Goal: Find specific page/section: Find specific page/section

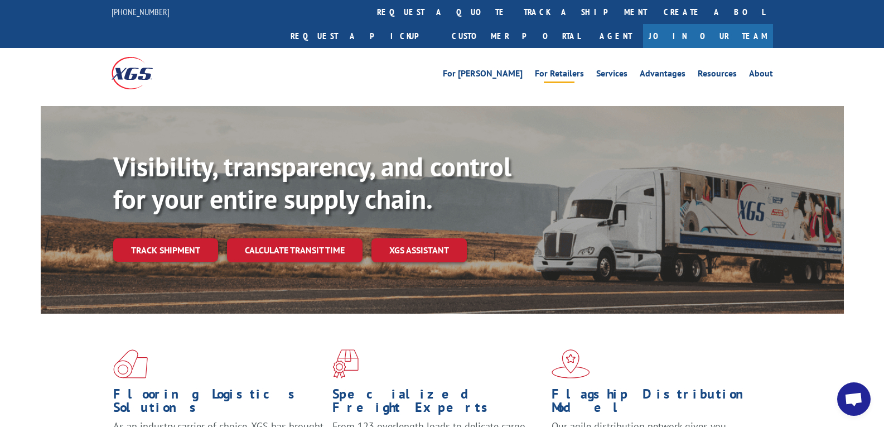
click at [553, 69] on link "For Retailers" at bounding box center [559, 75] width 49 height 12
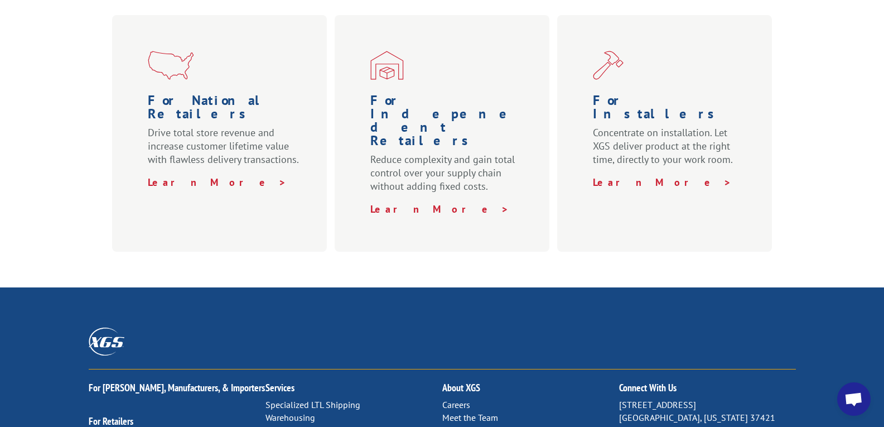
scroll to position [614, 0]
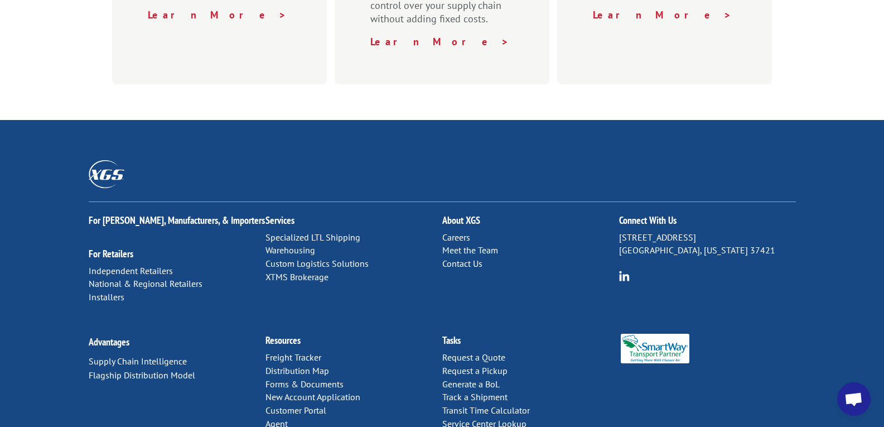
click at [305, 365] on link "Distribution Map" at bounding box center [298, 370] width 64 height 11
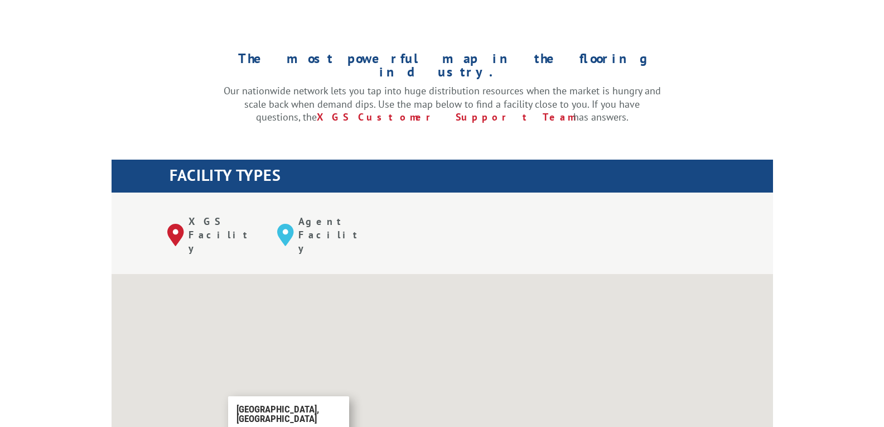
scroll to position [446, 0]
